Goal: Transaction & Acquisition: Purchase product/service

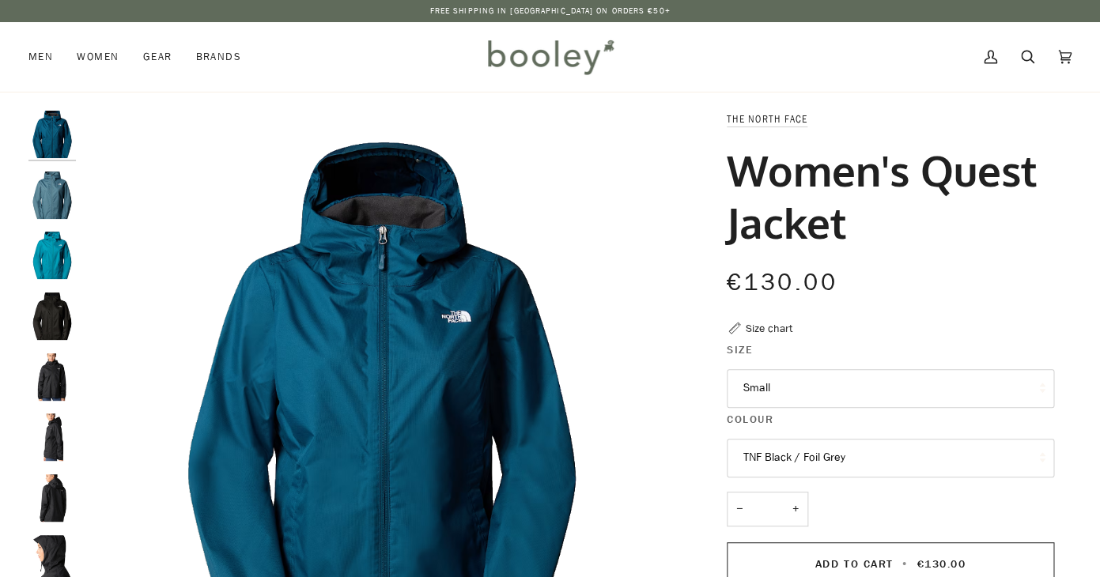
click at [1028, 55] on icon at bounding box center [1027, 57] width 13 height 24
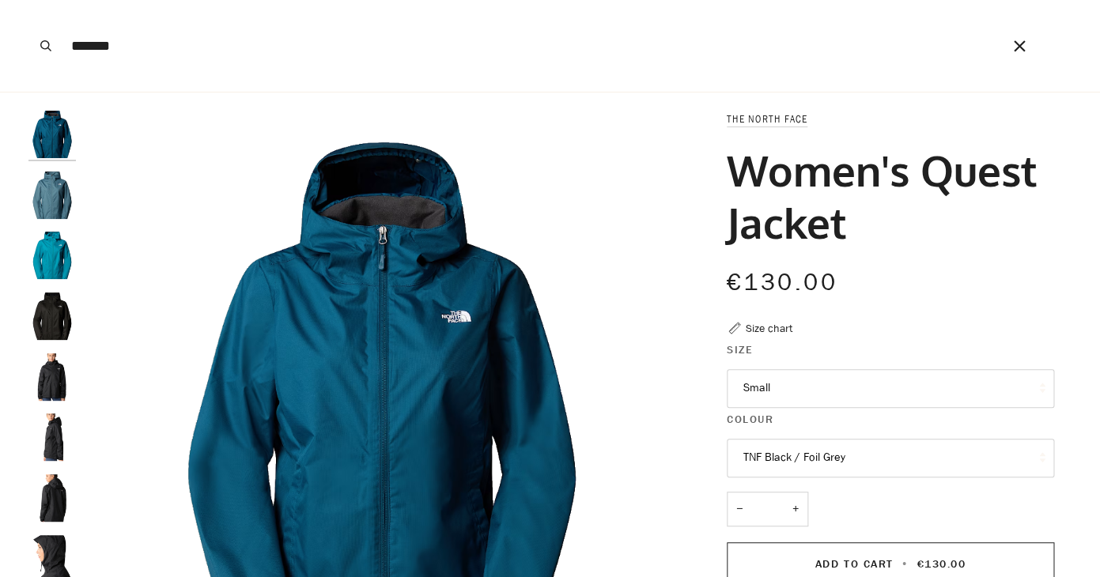
type input "*******"
click at [28, 0] on button "Search" at bounding box center [45, 46] width 35 height 92
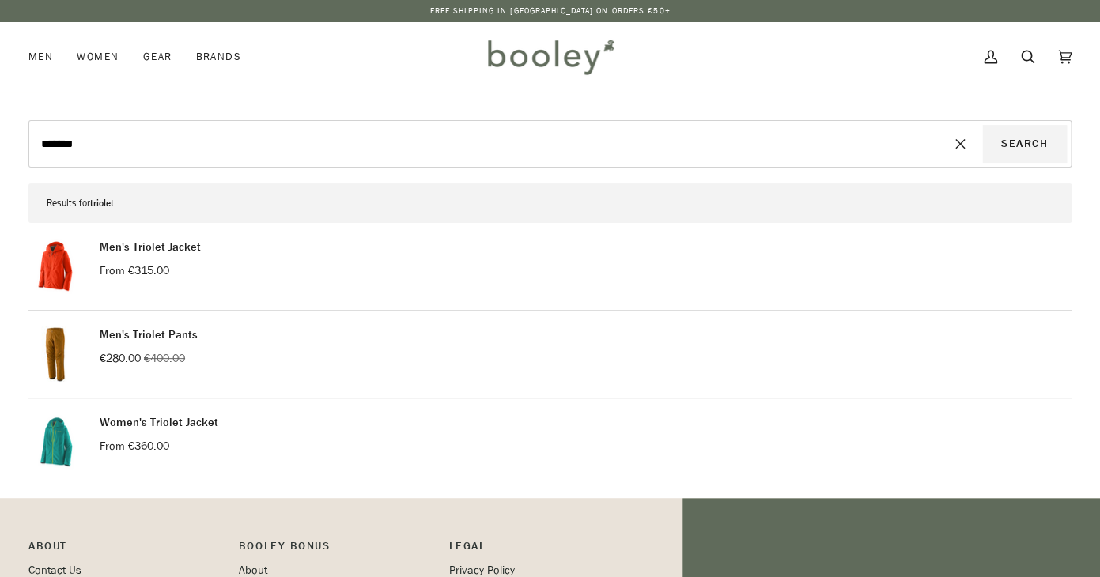
click at [174, 422] on link "Women's Triolet Jacket" at bounding box center [159, 422] width 119 height 15
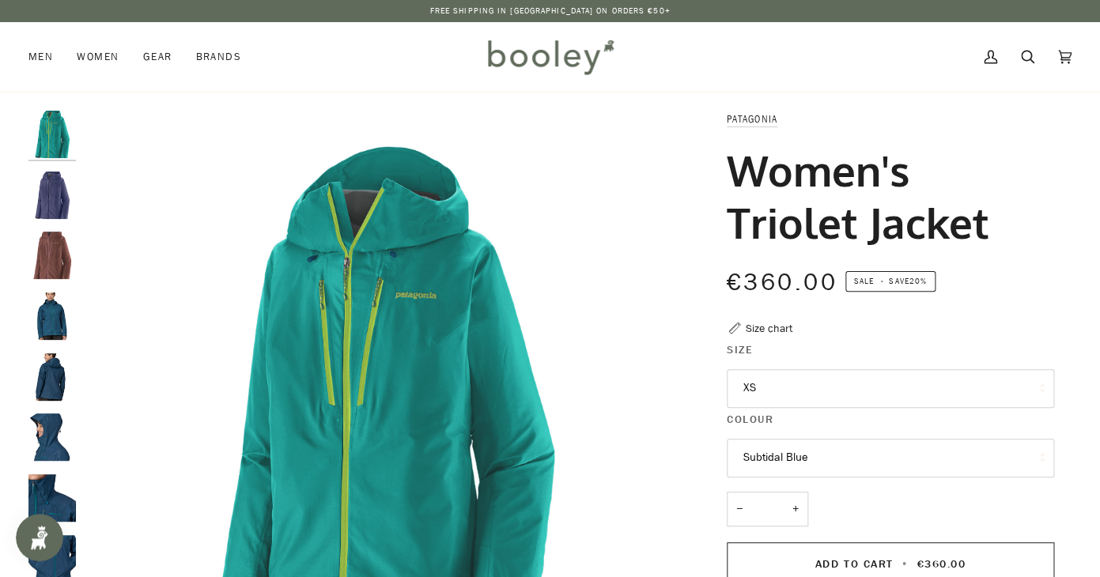
scroll to position [10, 0]
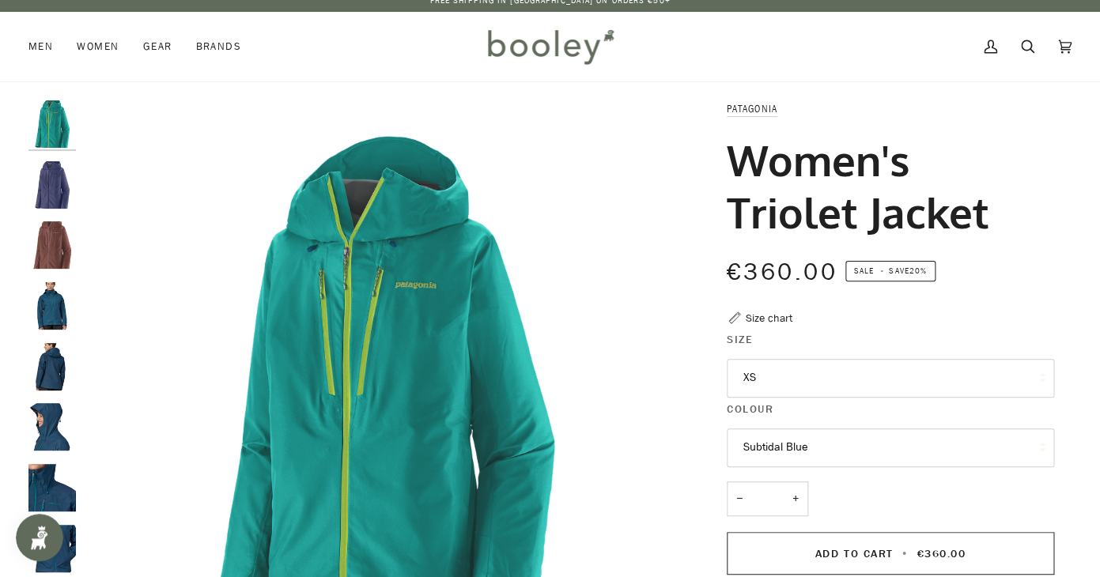
click at [59, 186] on img "Patagonia Women's Triolet Jacket Solstice Purple - Booley Galway" at bounding box center [51, 184] width 47 height 47
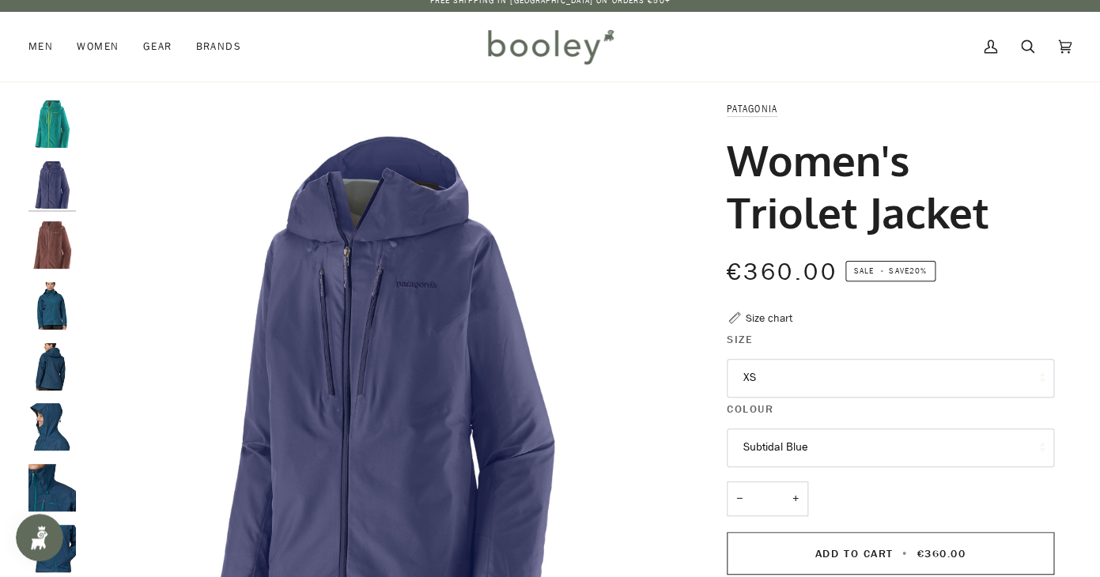
click at [51, 234] on img "Patagonia Women's Triolet Jacket Dulse Mauve - Booley Galway" at bounding box center [51, 244] width 47 height 47
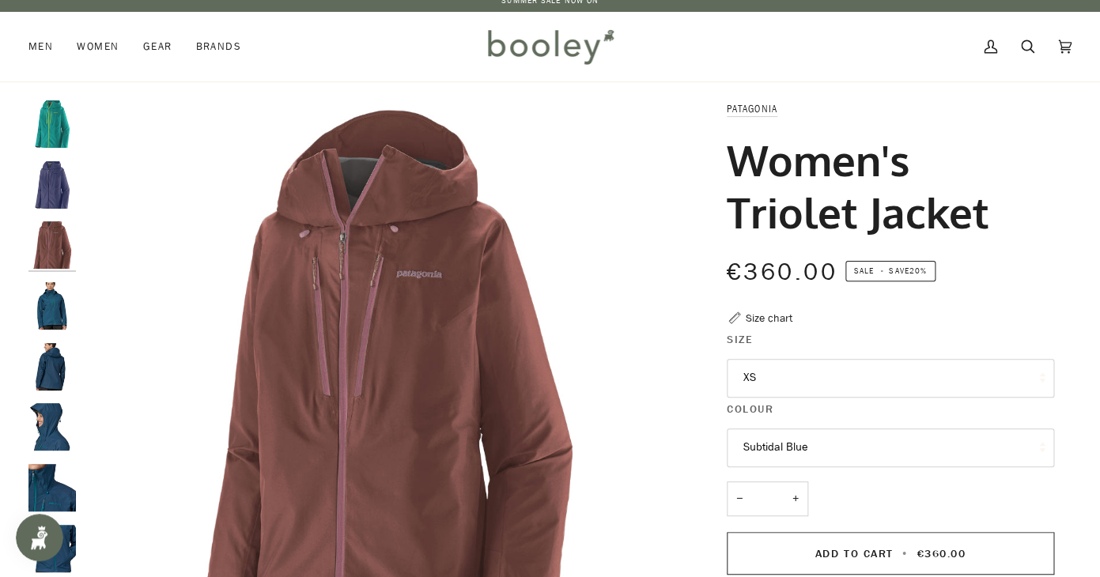
click at [55, 302] on img "Patagonia Women's Triolet Jacket - Booley Galway" at bounding box center [51, 305] width 47 height 47
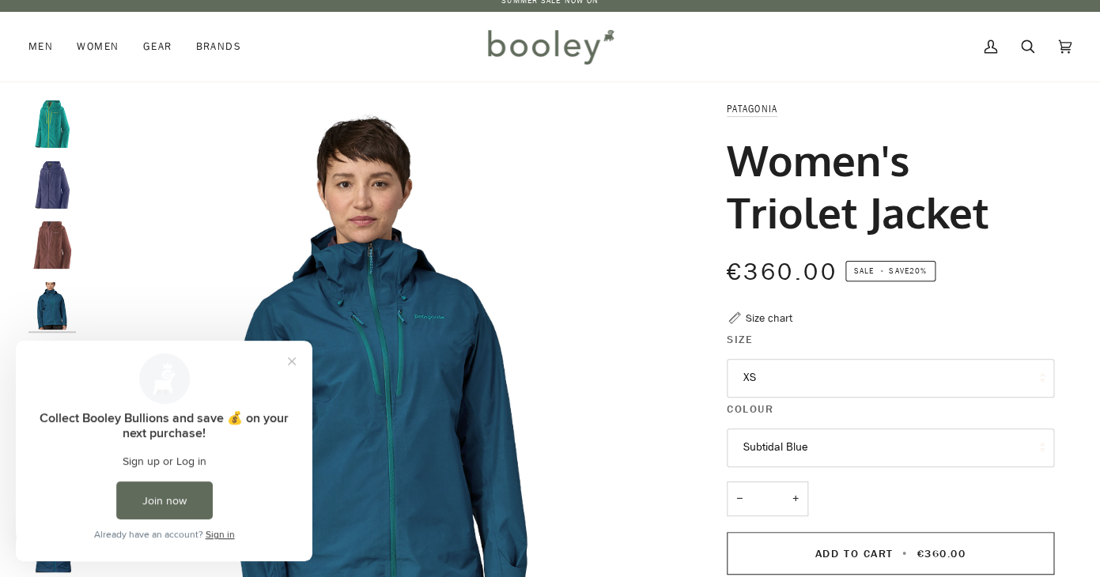
scroll to position [0, 0]
click at [293, 361] on button "Close prompt" at bounding box center [292, 361] width 28 height 28
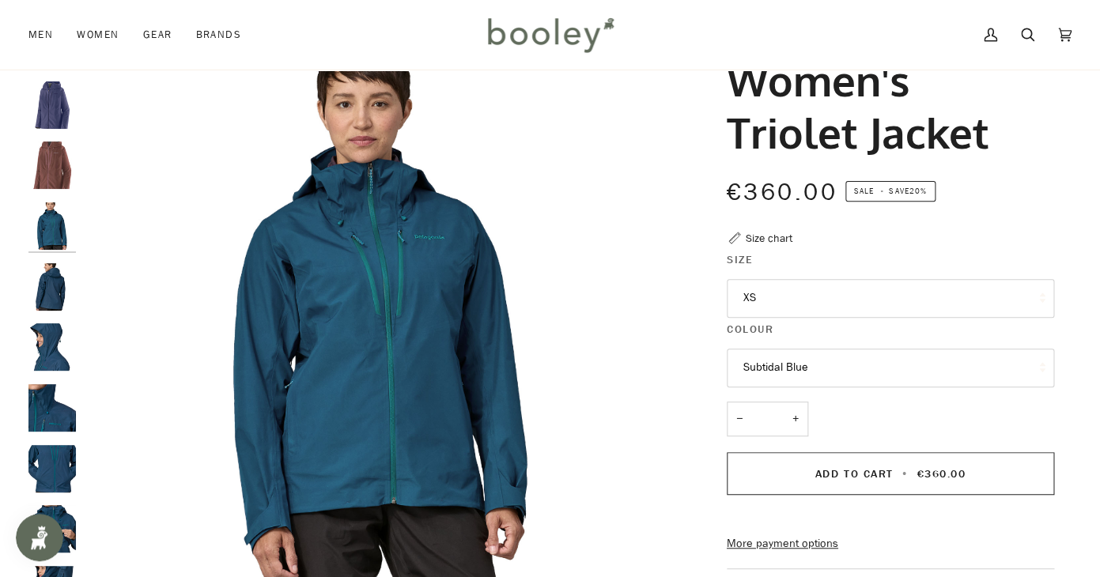
scroll to position [89, 0]
click at [63, 421] on img "Patagonia Women's Triolet Jacket - Booley Galway" at bounding box center [51, 408] width 47 height 47
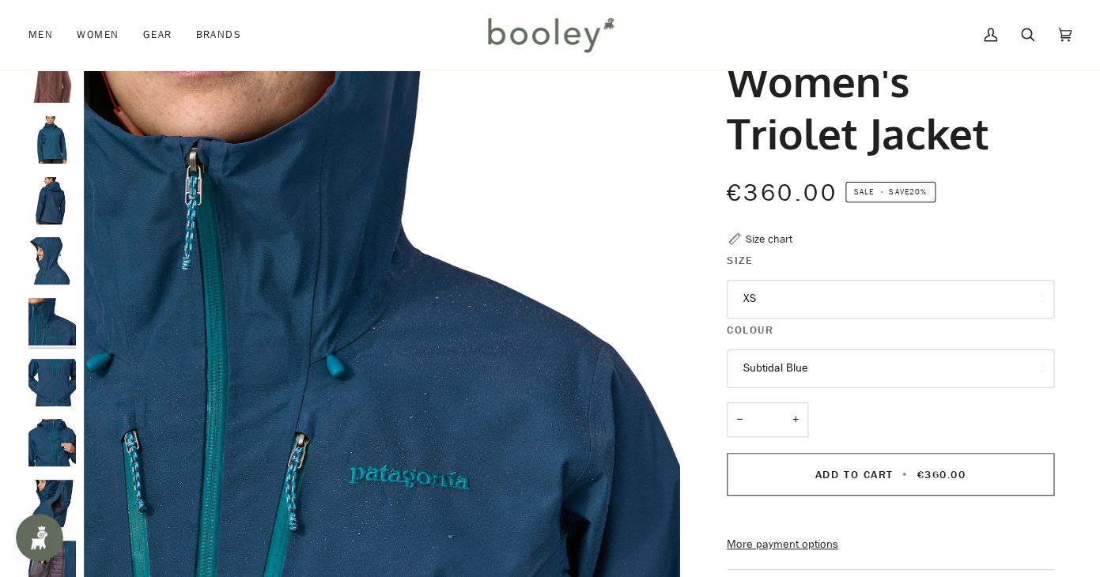
scroll to position [88, 0]
click at [64, 445] on img "Patagonia Women's Triolet Jacket - Booley Galway" at bounding box center [51, 441] width 47 height 47
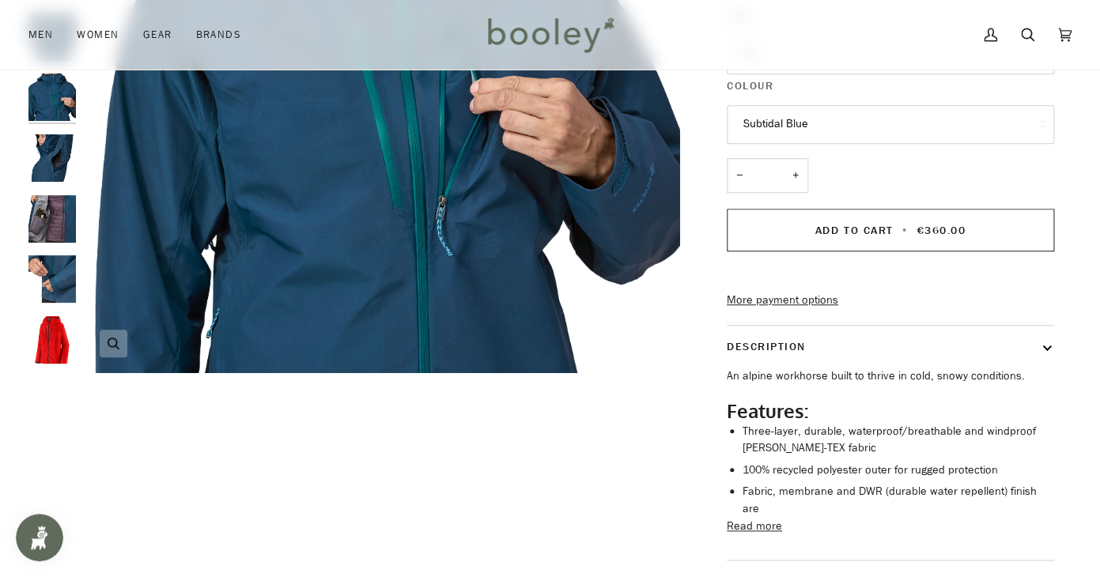
scroll to position [335, 0]
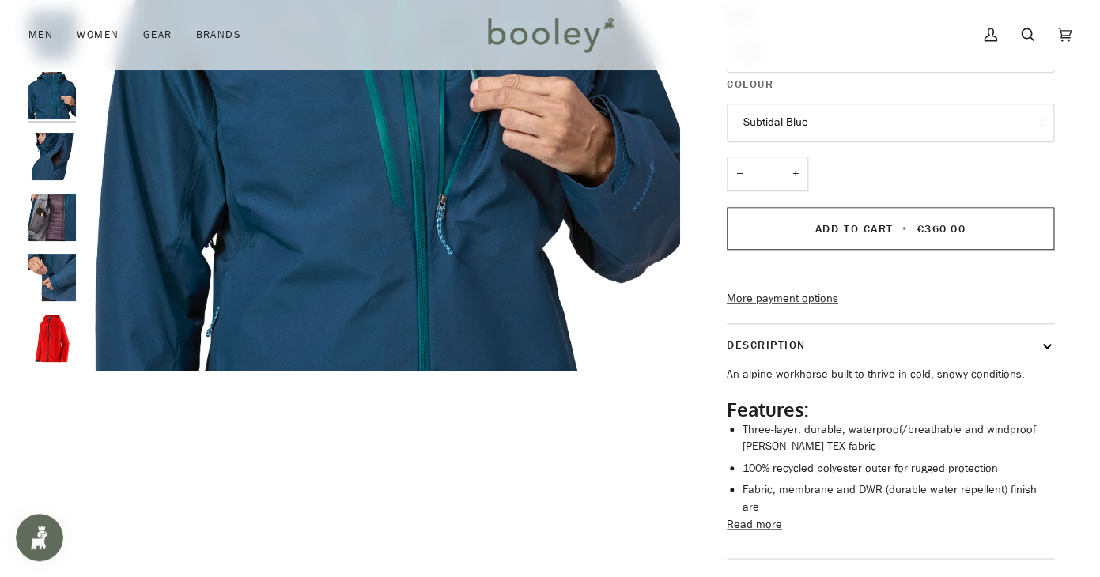
click at [51, 335] on img "Women's Triolet Jacket" at bounding box center [51, 338] width 47 height 47
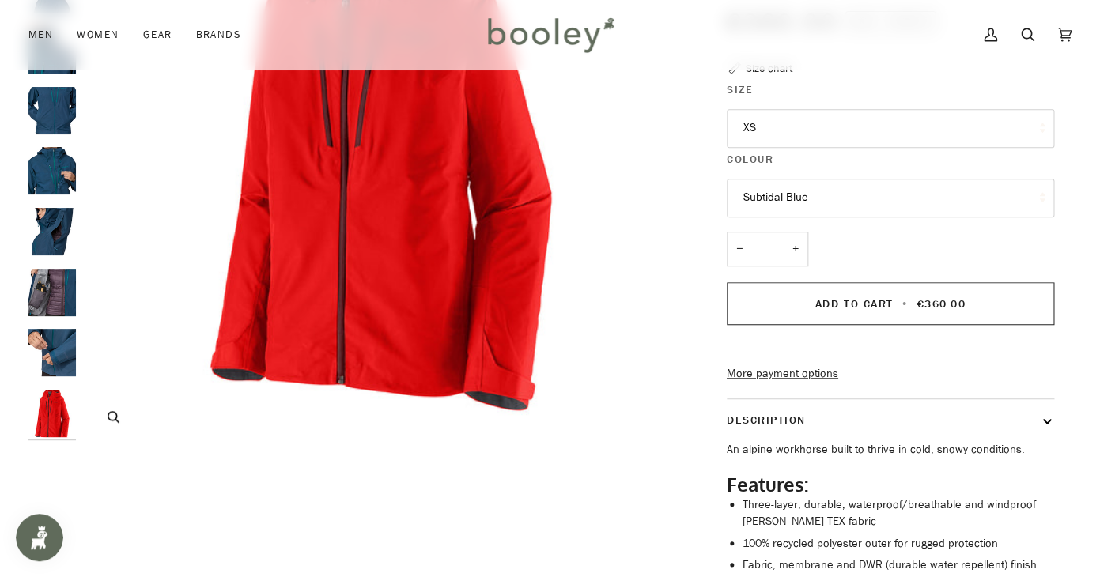
scroll to position [0, 0]
